Goal: Task Accomplishment & Management: Use online tool/utility

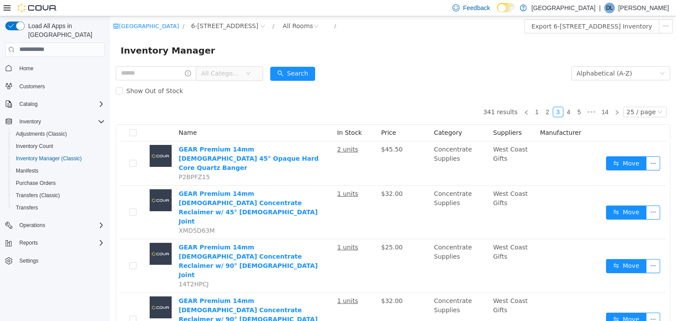
click at [241, 75] on span "All Categories" at bounding box center [221, 73] width 40 height 9
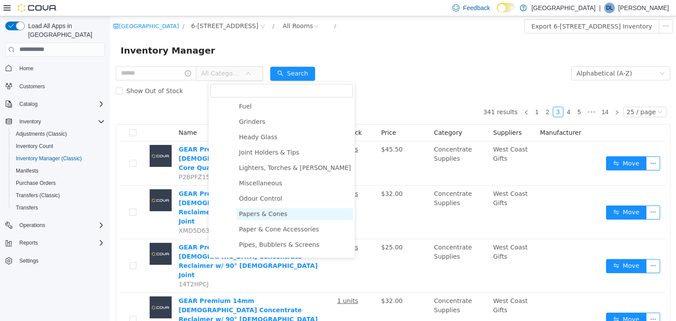
scroll to position [427, 0]
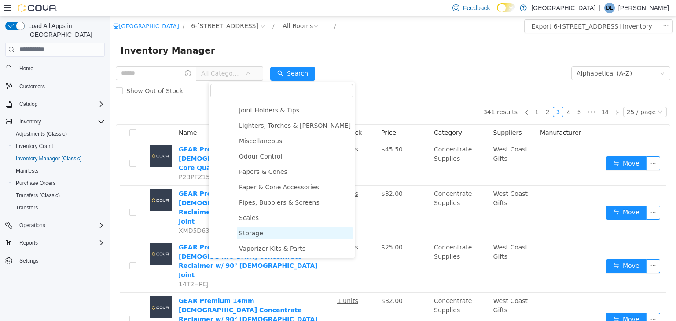
click at [252, 234] on span "Storage" at bounding box center [251, 233] width 24 height 7
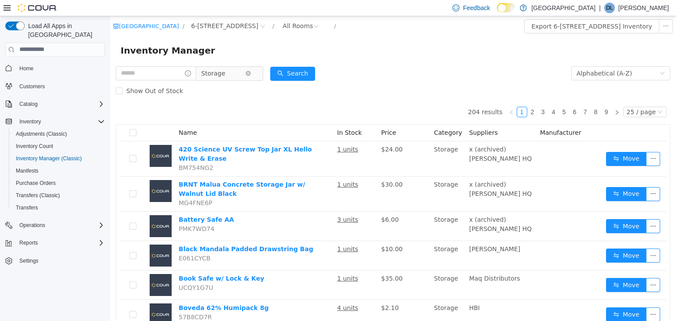
click at [236, 77] on span "Storage" at bounding box center [223, 72] width 44 height 13
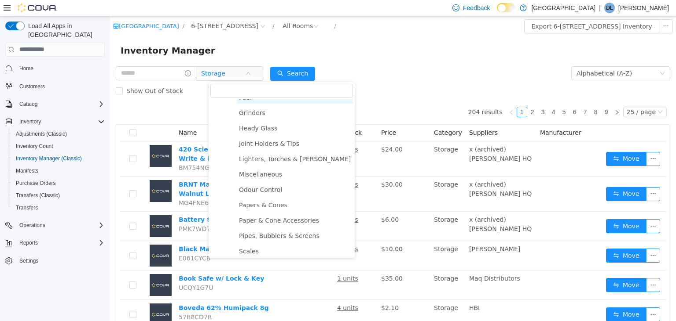
scroll to position [427, 0]
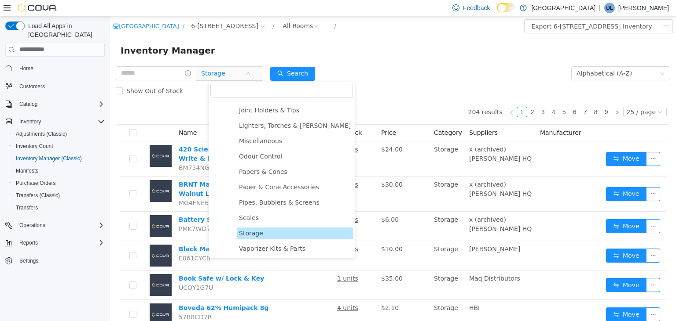
click at [252, 234] on span "Storage" at bounding box center [251, 233] width 24 height 7
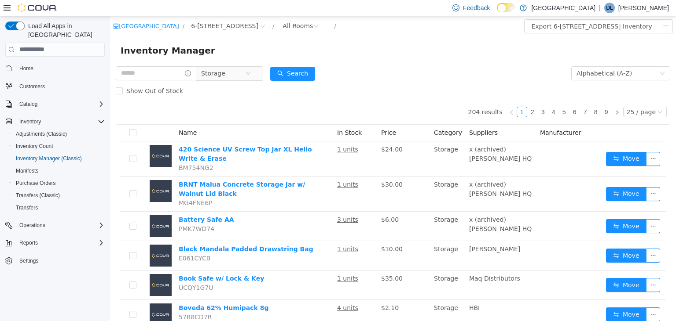
click at [507, 68] on form "Storage Alphabetical (A-Z) Search Show Out of Stock" at bounding box center [393, 81] width 554 height 35
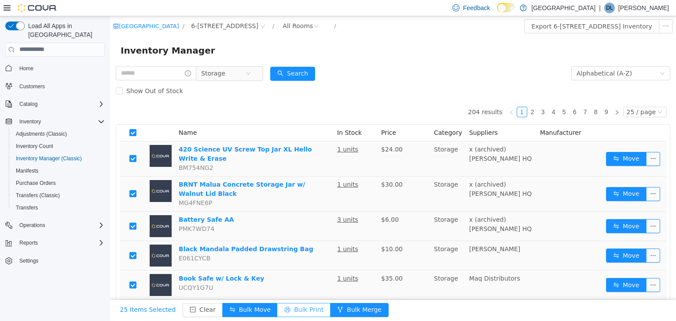
click at [298, 309] on button "Bulk Print" at bounding box center [303, 310] width 53 height 14
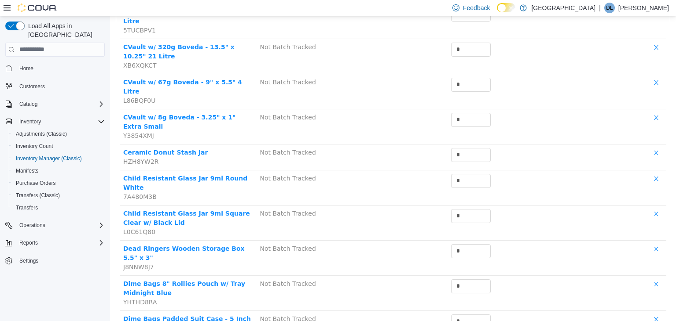
scroll to position [651, 0]
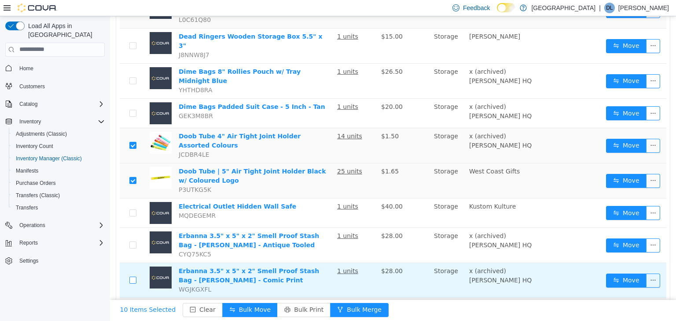
scroll to position [636, 0]
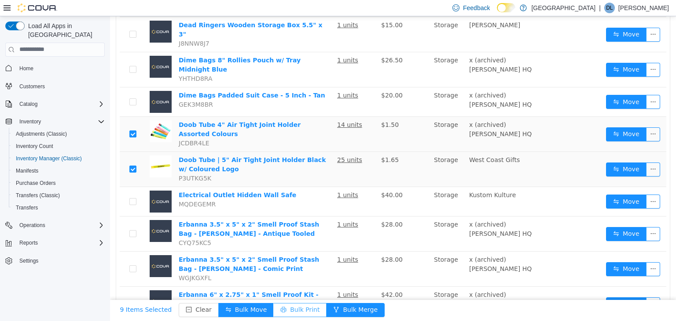
click at [281, 309] on button "Bulk Print" at bounding box center [299, 310] width 53 height 14
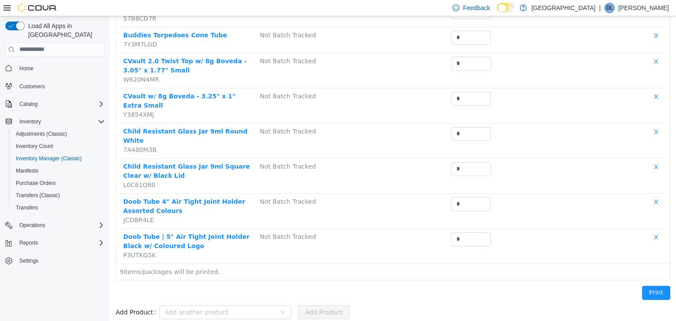
scroll to position [155, 0]
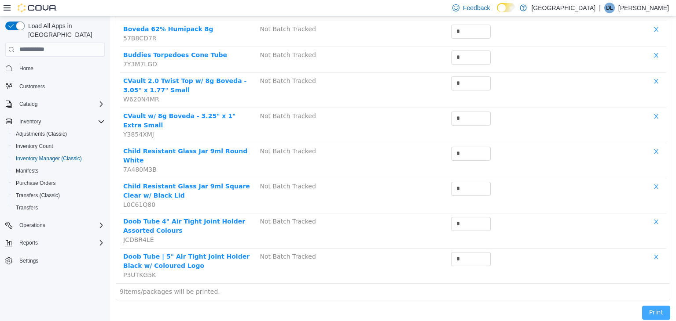
click at [662, 306] on button "Print" at bounding box center [656, 313] width 28 height 14
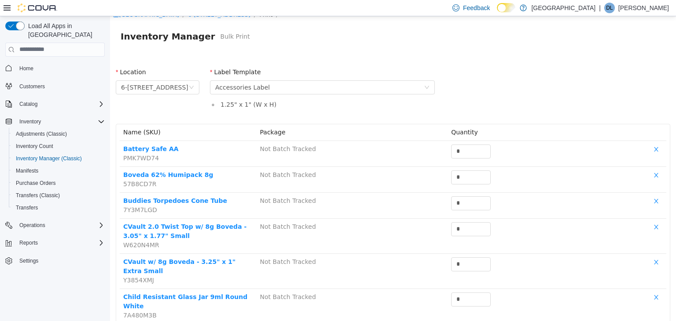
scroll to position [0, 0]
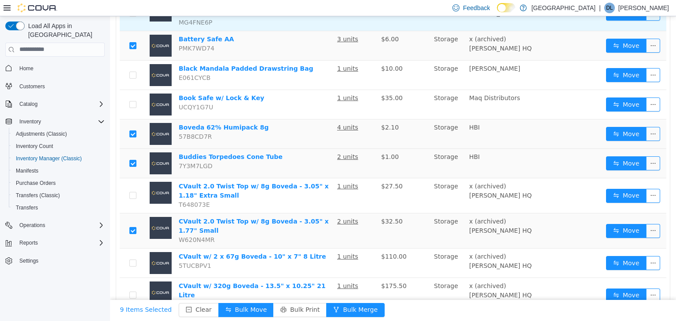
scroll to position [186, 0]
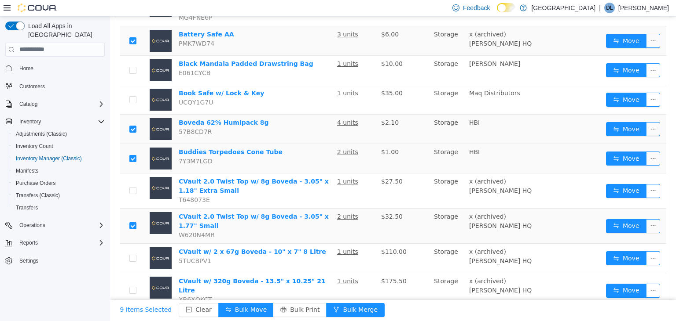
click at [132, 153] on td at bounding box center [133, 158] width 26 height 29
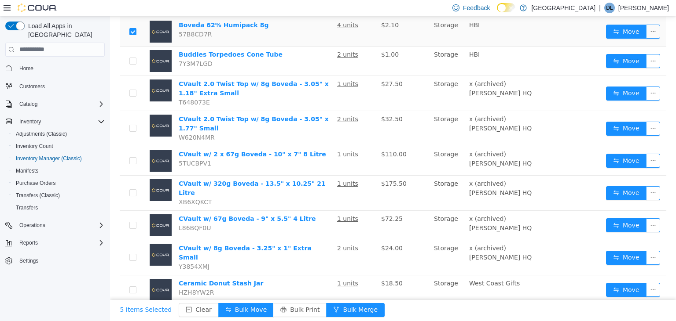
scroll to position [125, 0]
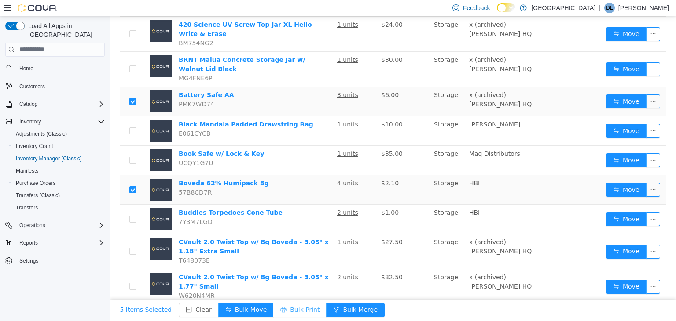
click at [288, 308] on button "Bulk Print" at bounding box center [299, 310] width 53 height 14
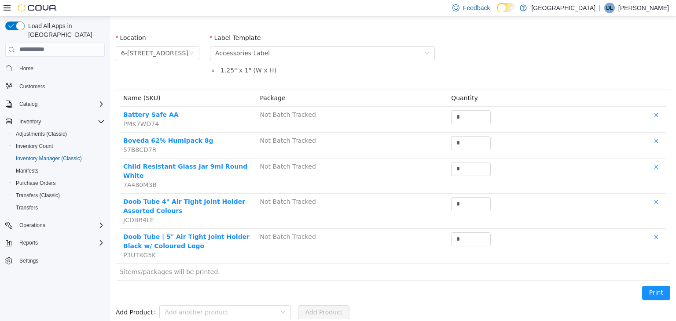
scroll to position [33, 0]
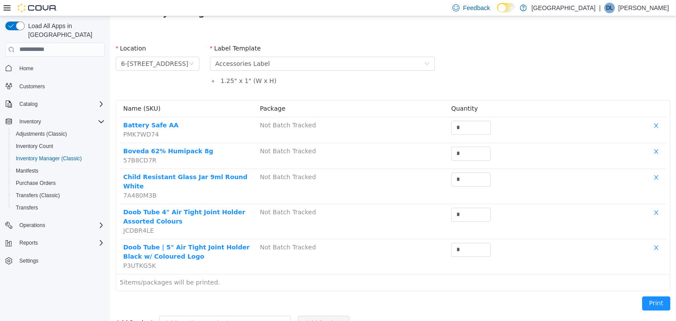
click at [649, 291] on div "Print" at bounding box center [655, 305] width 39 height 28
click at [650, 296] on button "Print" at bounding box center [656, 303] width 28 height 14
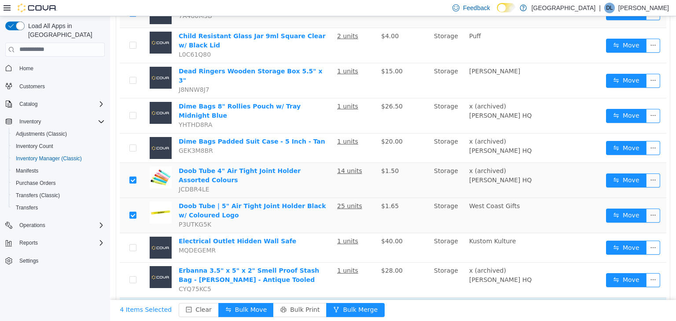
scroll to position [636, 0]
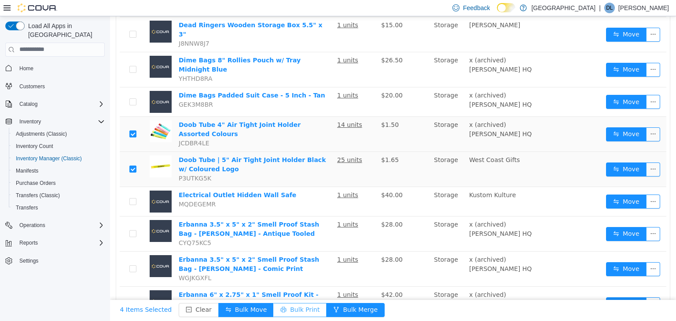
click at [289, 306] on button "Bulk Print" at bounding box center [299, 310] width 53 height 14
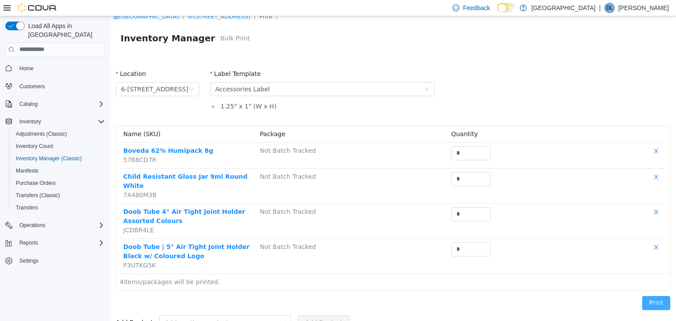
click at [652, 296] on button "Print" at bounding box center [656, 303] width 28 height 14
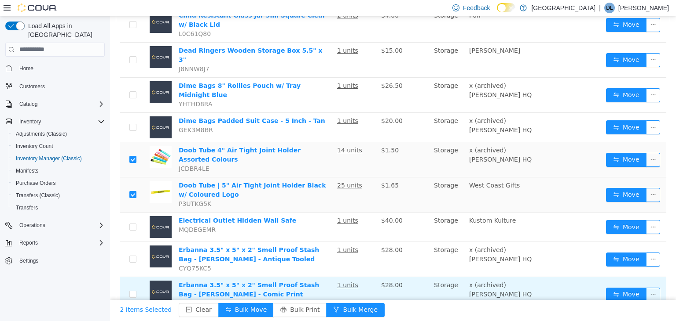
scroll to position [636, 0]
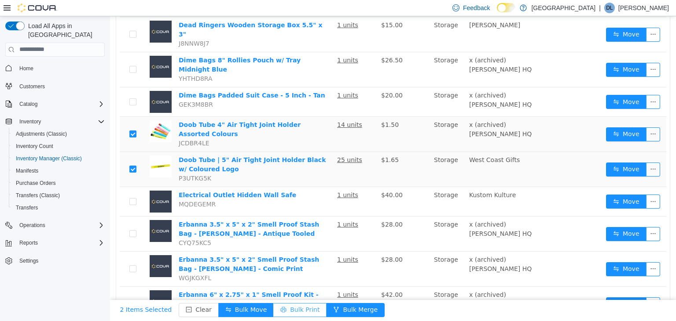
click at [293, 310] on button "Bulk Print" at bounding box center [299, 310] width 53 height 14
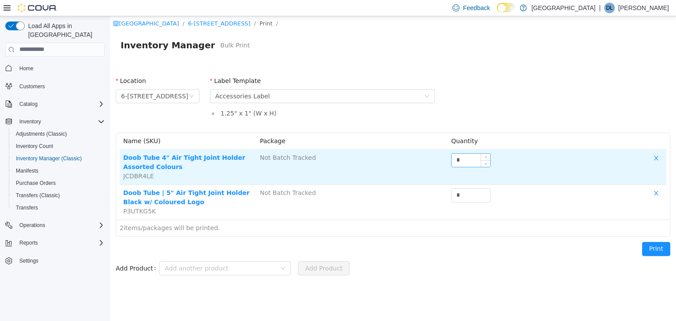
click at [474, 160] on input "*" at bounding box center [470, 159] width 39 height 13
type input "**"
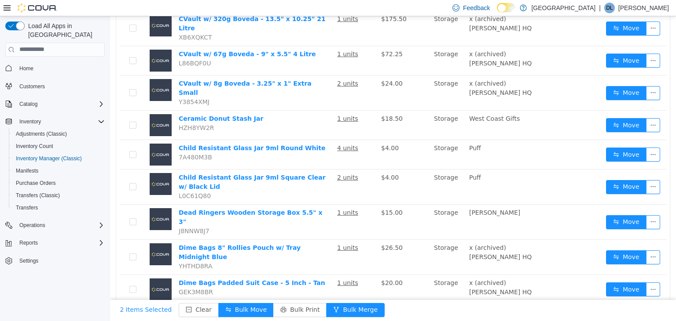
scroll to position [636, 0]
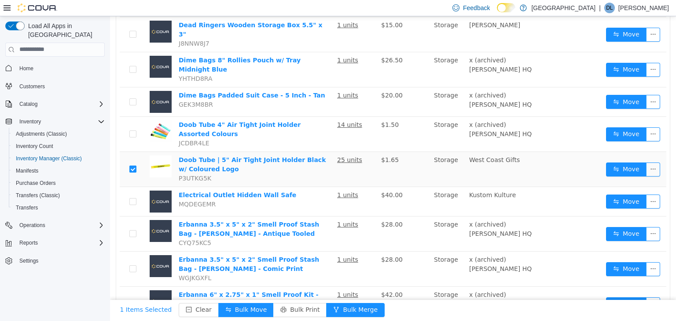
click at [134, 164] on label at bounding box center [132, 168] width 7 height 9
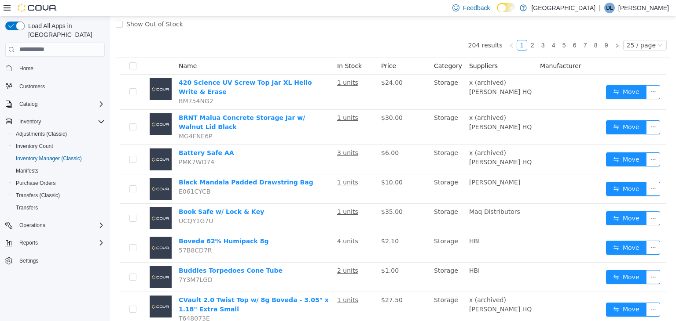
scroll to position [0, 0]
